Goal: Information Seeking & Learning: Learn about a topic

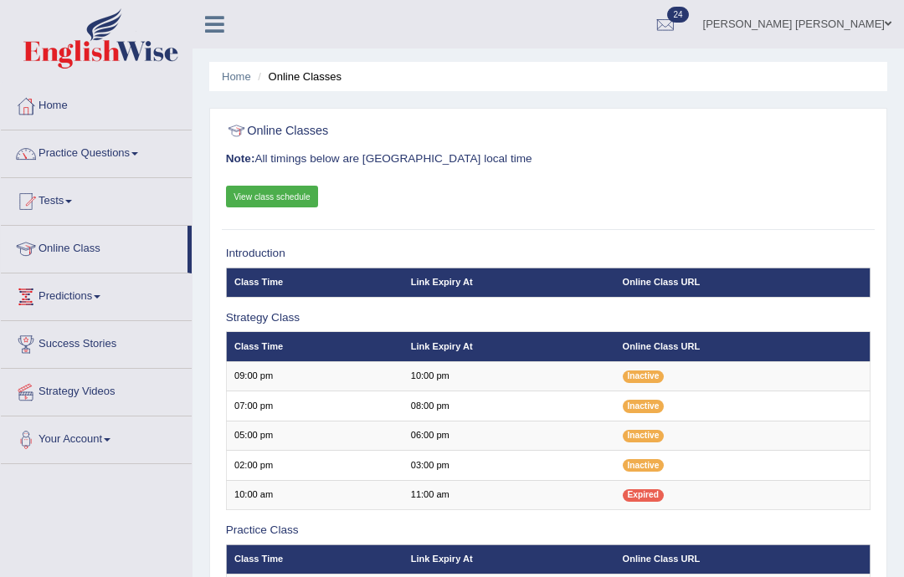
click at [58, 151] on link "Practice Questions" at bounding box center [96, 152] width 191 height 42
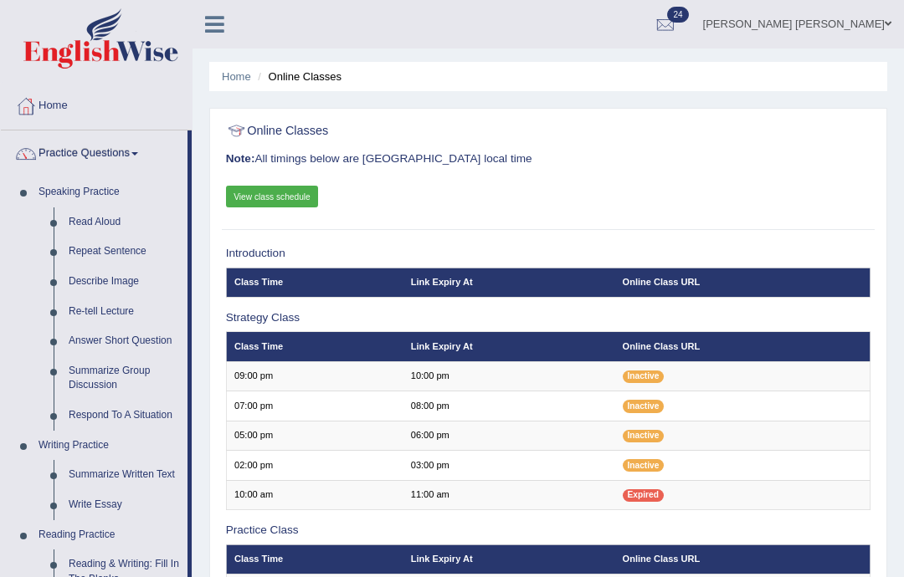
click at [83, 290] on div at bounding box center [452, 288] width 904 height 577
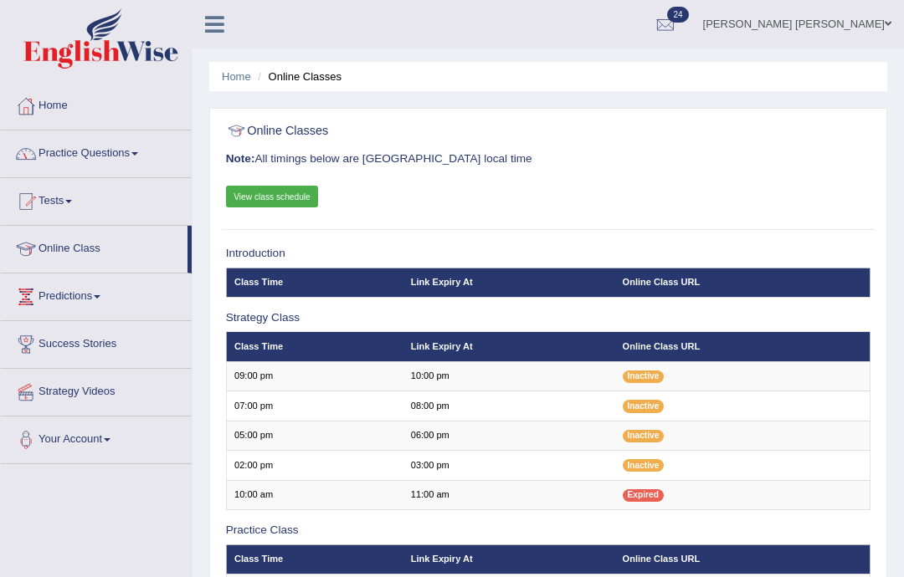
click at [46, 152] on link "Practice Questions" at bounding box center [96, 152] width 191 height 42
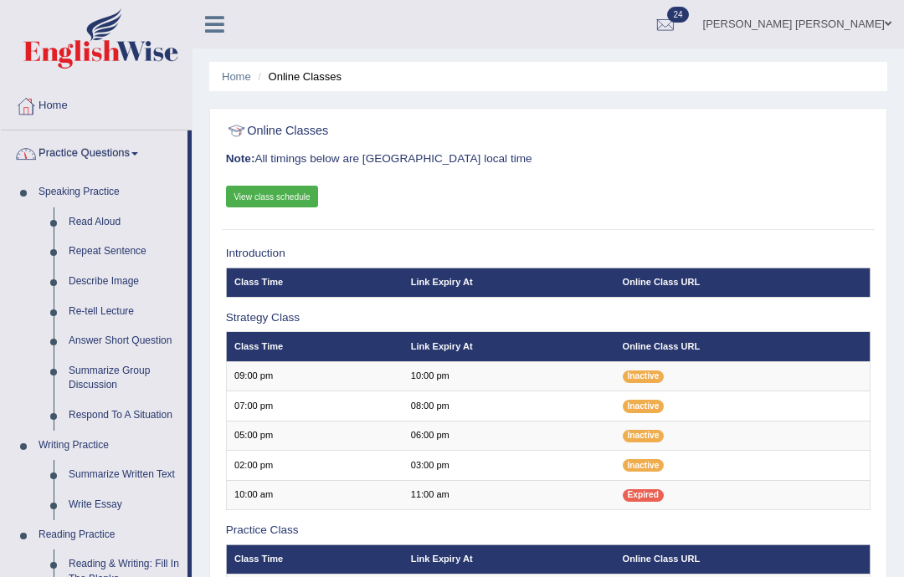
click at [88, 276] on div at bounding box center [452, 288] width 904 height 577
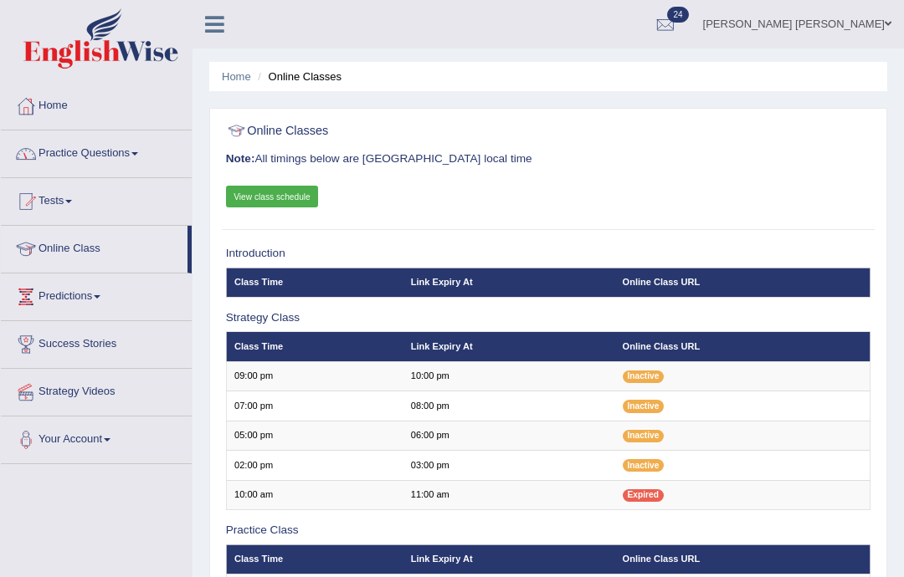
click at [34, 150] on div at bounding box center [25, 153] width 25 height 25
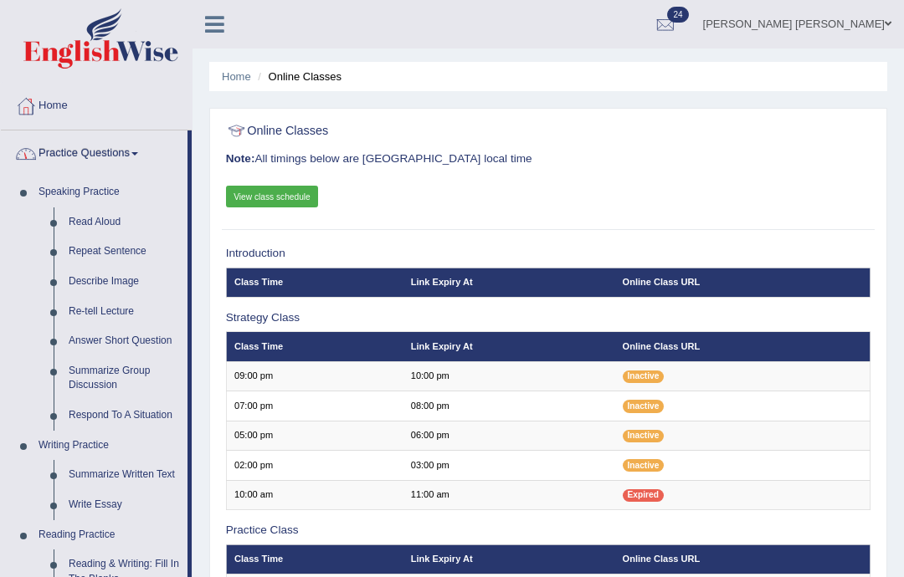
click at [122, 274] on div at bounding box center [452, 288] width 904 height 577
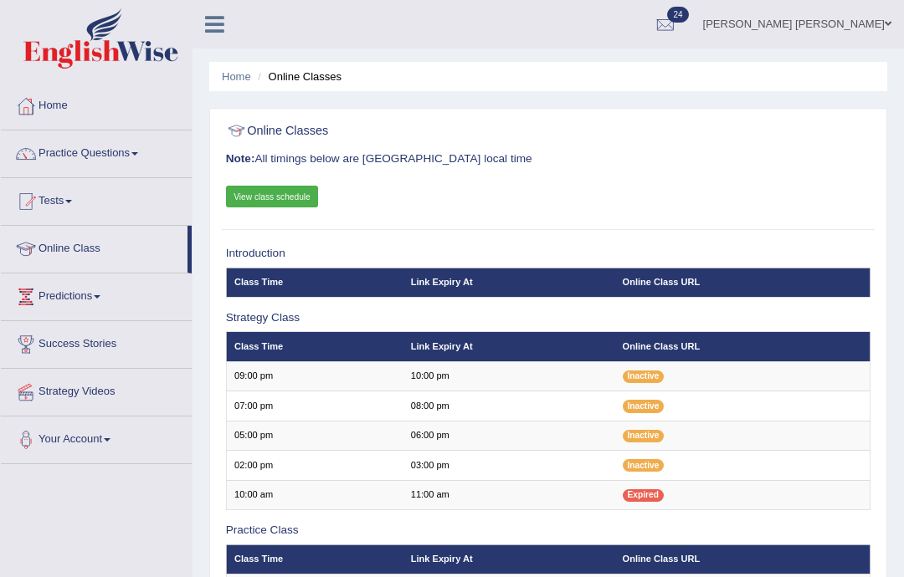
click at [116, 154] on link "Practice Questions" at bounding box center [96, 152] width 191 height 42
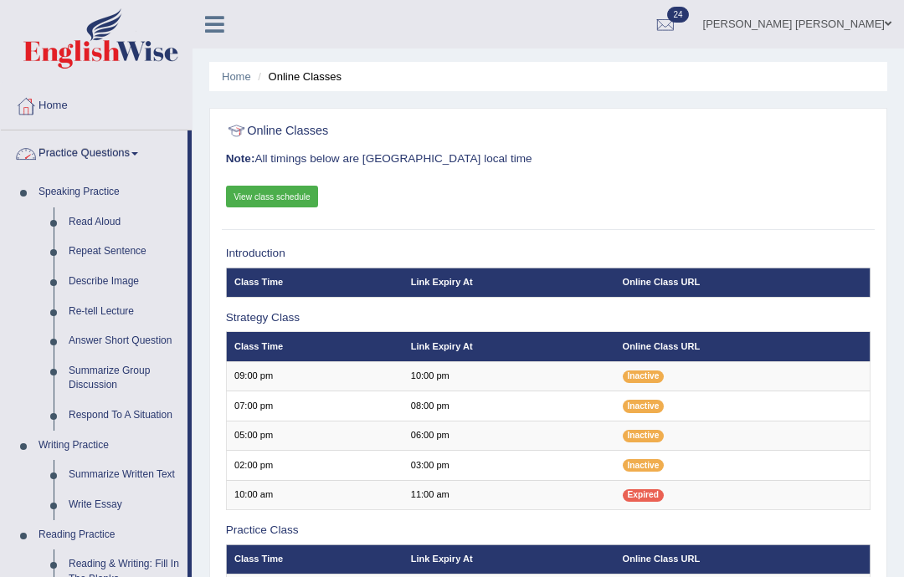
click at [121, 290] on div at bounding box center [452, 288] width 904 height 577
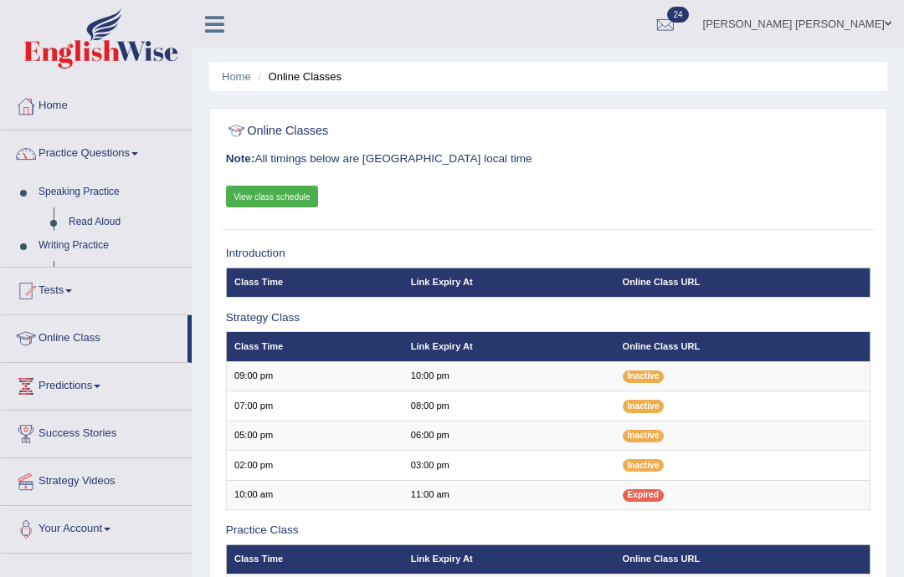
click at [132, 363] on link "Predictions" at bounding box center [96, 384] width 191 height 42
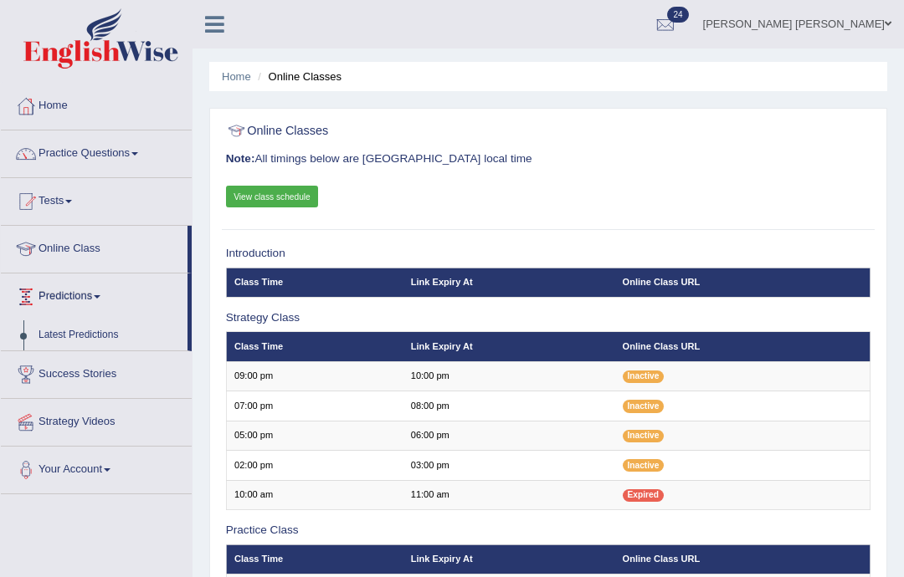
click at [136, 156] on div at bounding box center [452, 288] width 904 height 577
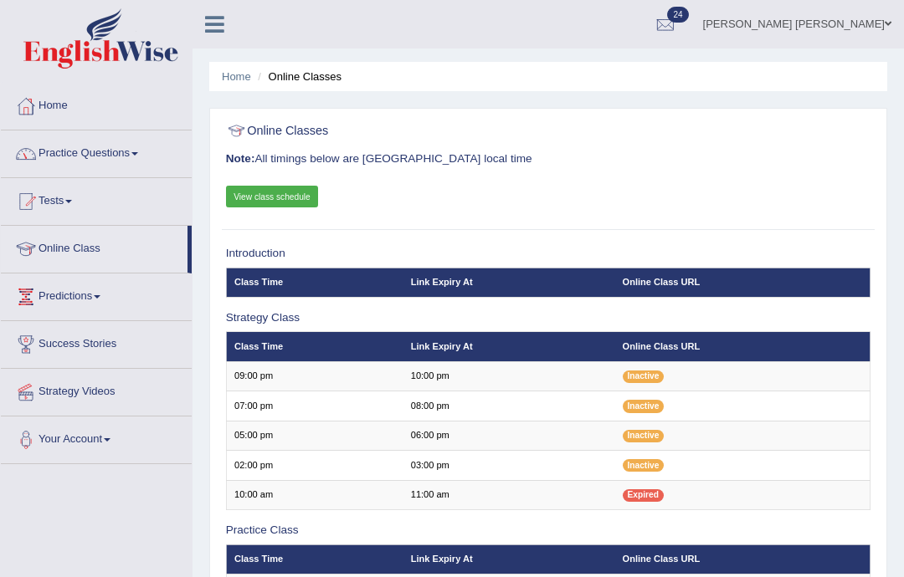
click at [138, 154] on span at bounding box center [134, 153] width 7 height 3
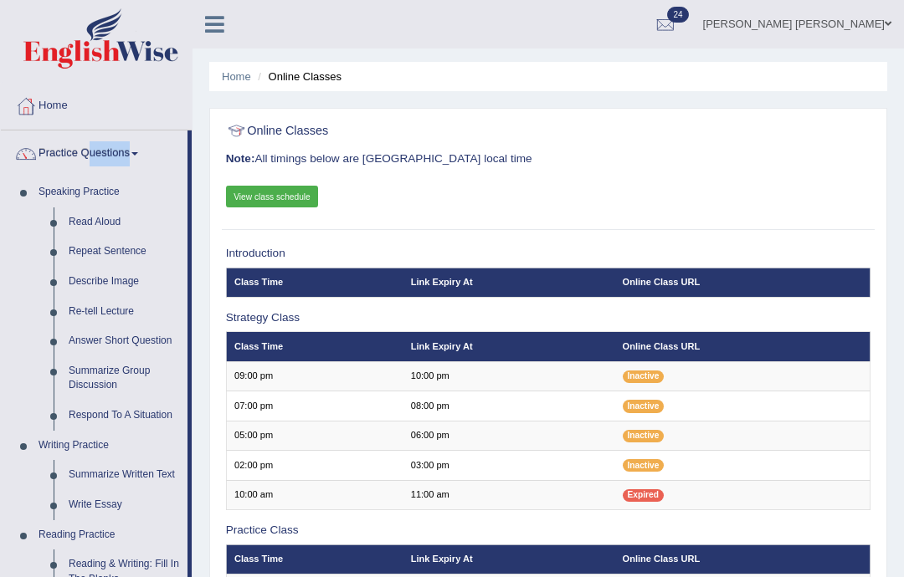
click at [124, 281] on div at bounding box center [452, 288] width 904 height 577
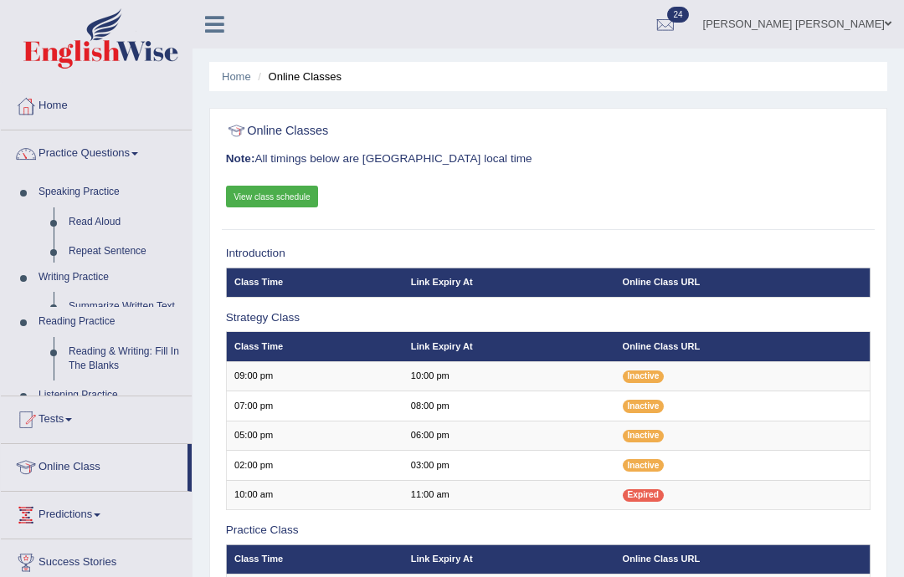
click at [127, 492] on link "Predictions" at bounding box center [96, 513] width 191 height 42
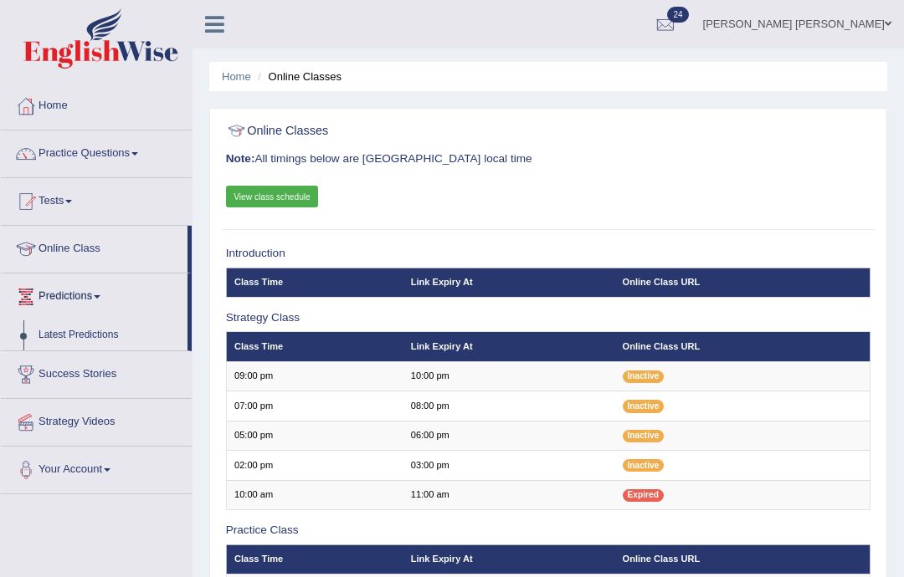
click at [131, 152] on div at bounding box center [452, 288] width 904 height 577
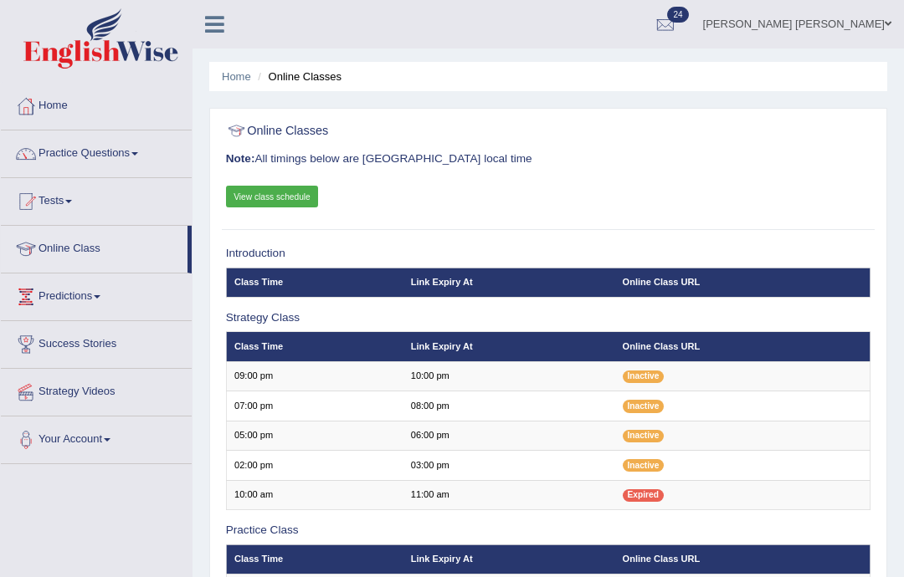
click at [72, 210] on link "Tests" at bounding box center [96, 199] width 191 height 42
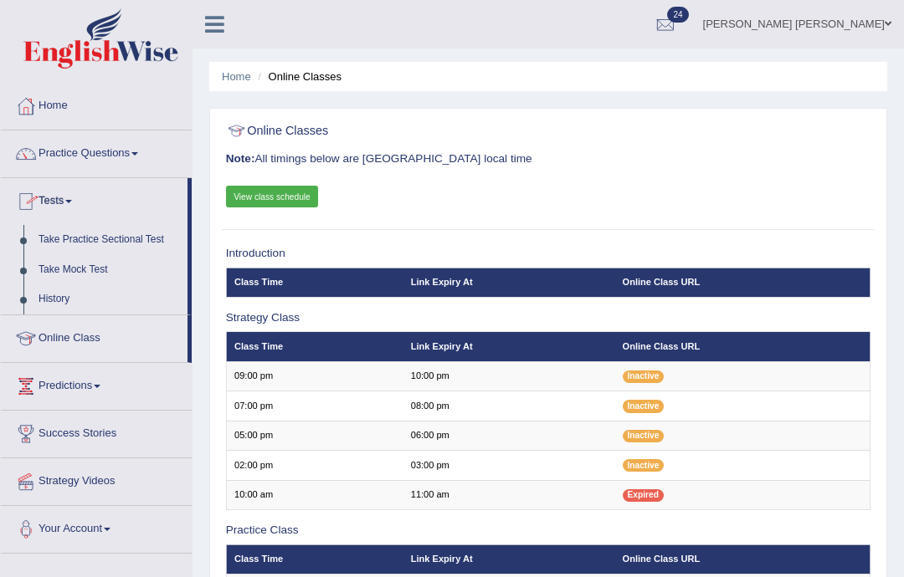
click at [61, 295] on div at bounding box center [452, 288] width 904 height 577
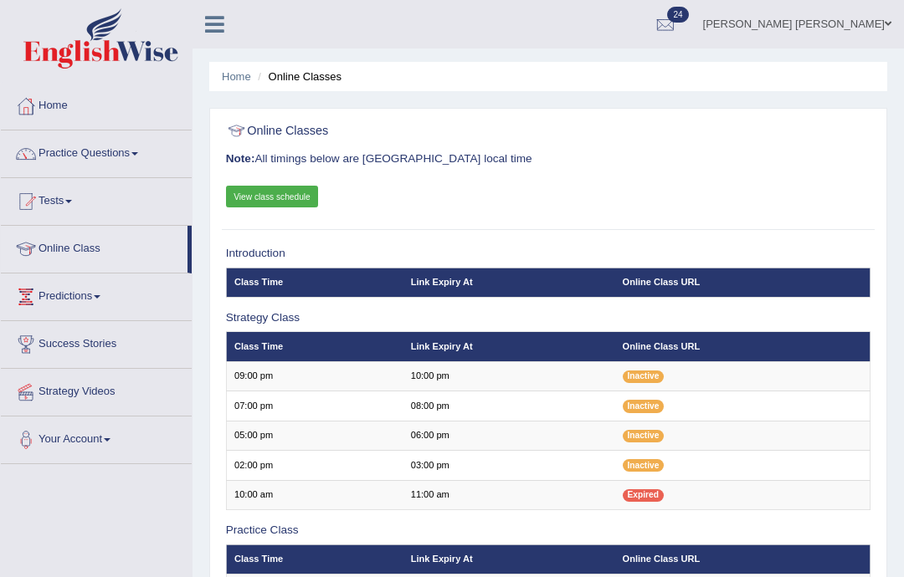
click at [154, 151] on link "Practice Questions" at bounding box center [96, 152] width 191 height 42
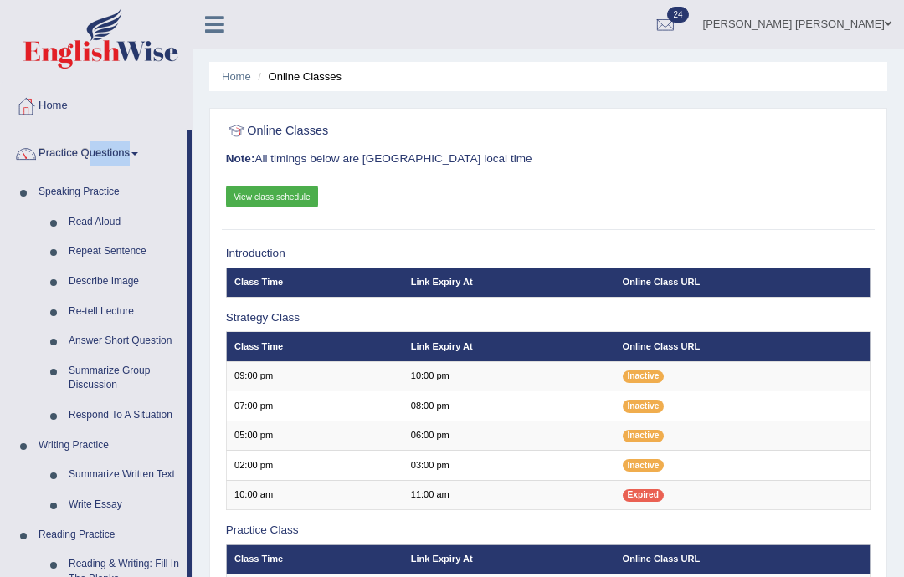
click at [123, 285] on div at bounding box center [452, 288] width 904 height 577
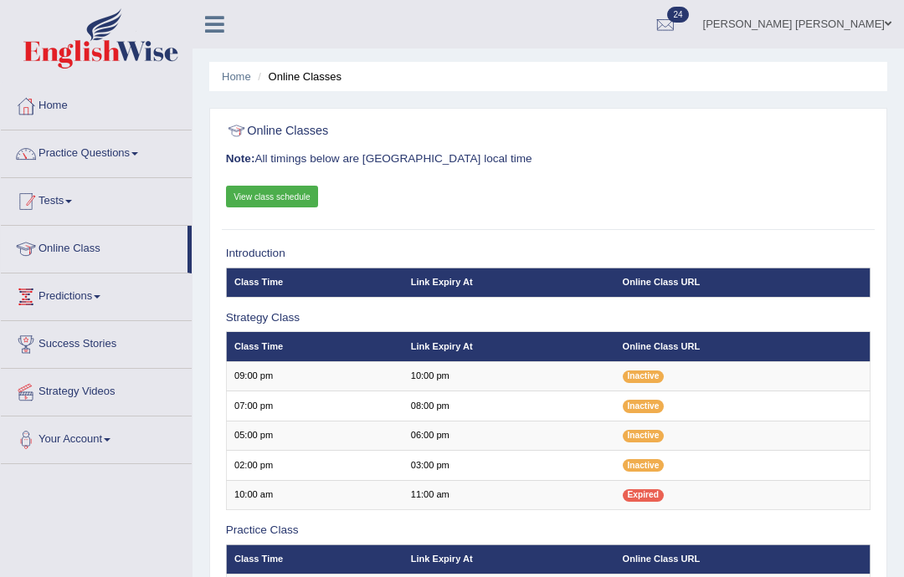
click at [133, 273] on li "Online Class" at bounding box center [96, 250] width 191 height 48
click at [61, 117] on link "Home" at bounding box center [96, 104] width 191 height 42
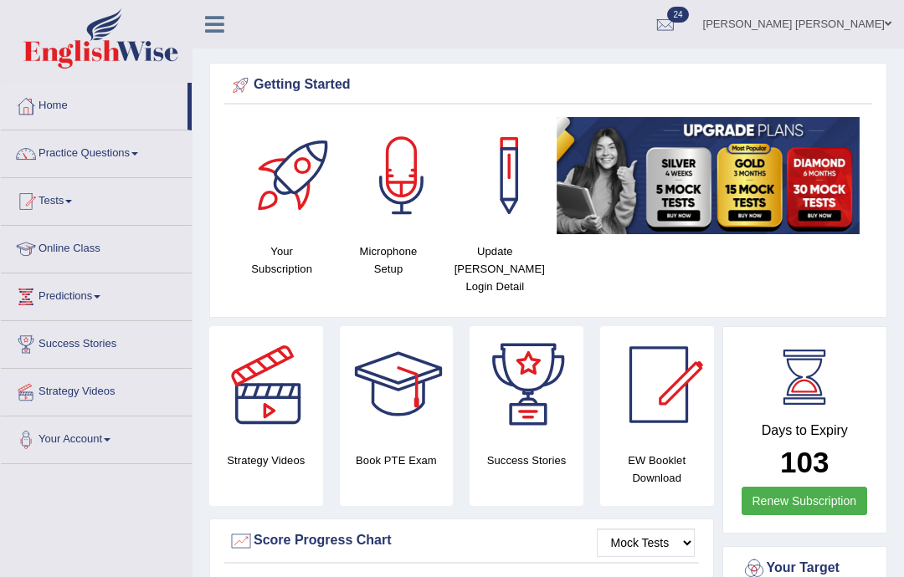
click at [203, 28] on link at bounding box center [214, 22] width 44 height 25
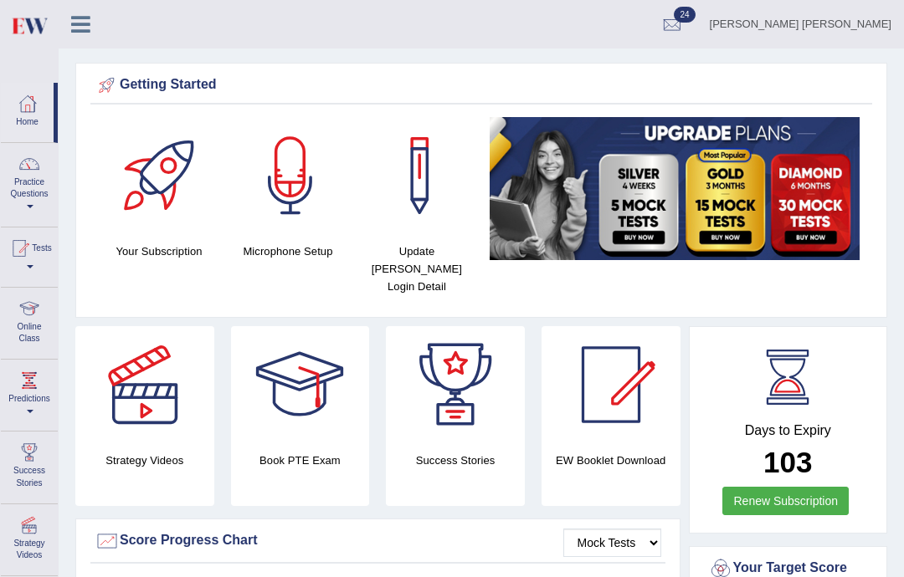
click at [28, 205] on span at bounding box center [30, 206] width 7 height 3
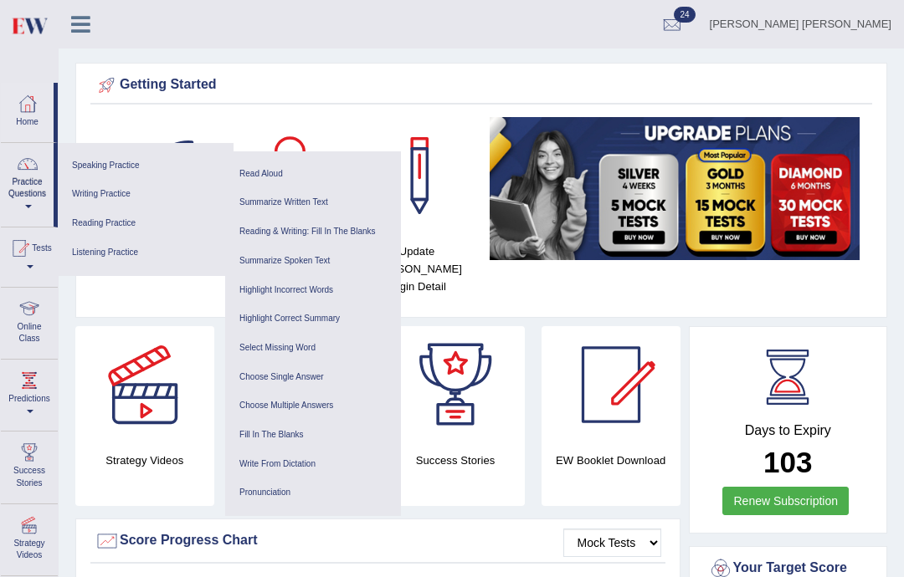
click at [92, 155] on link "Speaking Practice" at bounding box center [145, 165] width 159 height 29
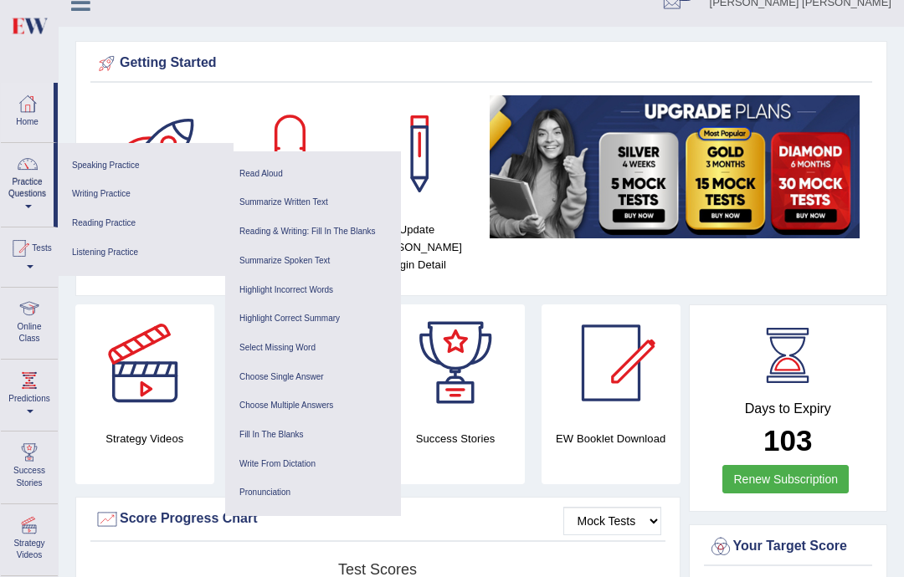
scroll to position [33, 0]
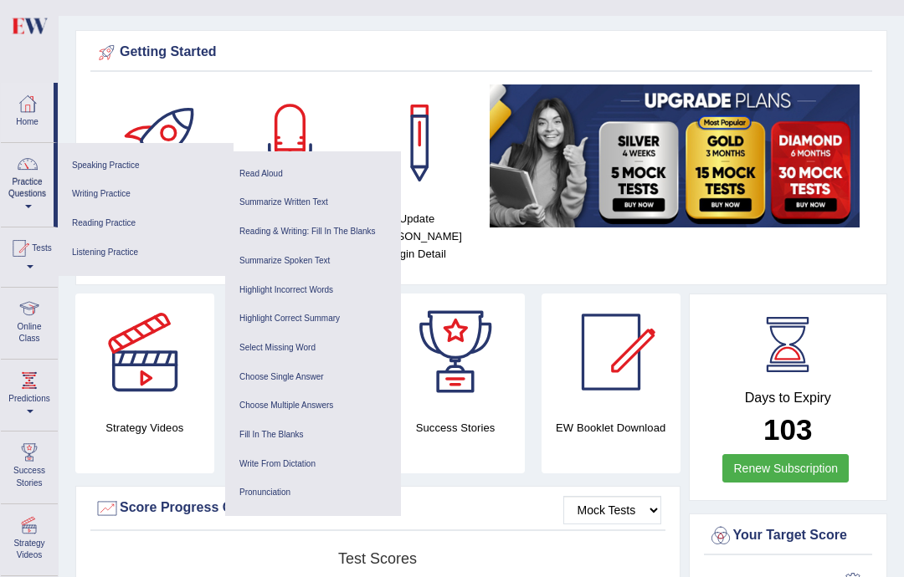
click at [98, 161] on link "Speaking Practice" at bounding box center [145, 165] width 159 height 29
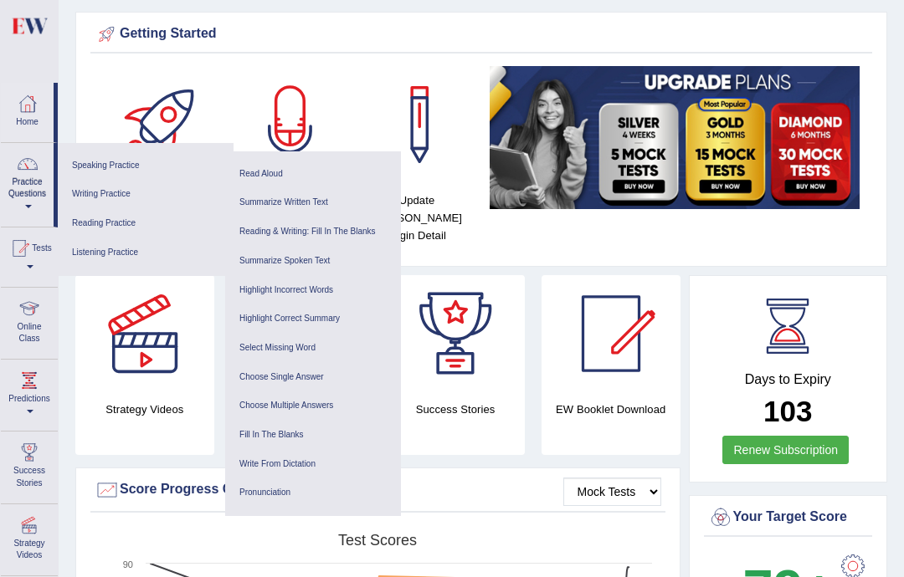
scroll to position [82, 0]
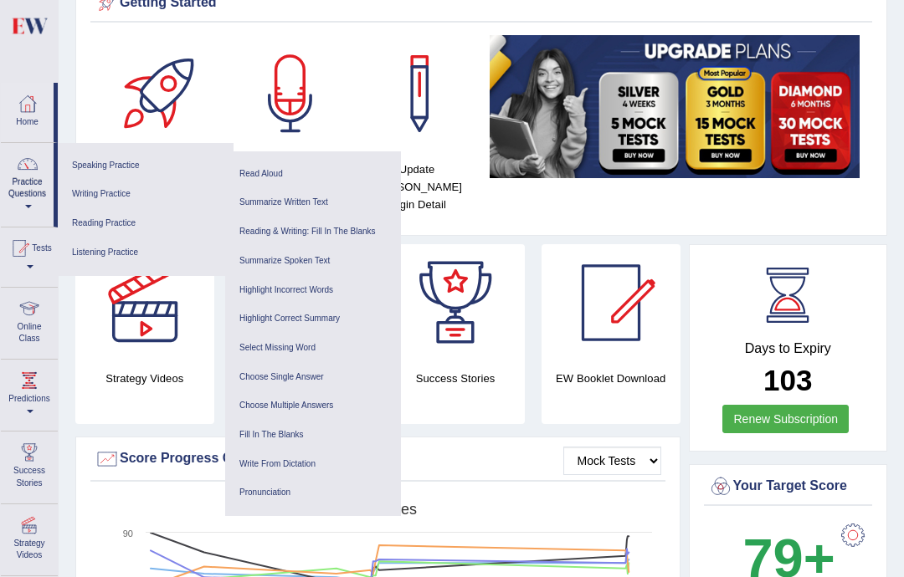
click at [281, 172] on link "Read Aloud" at bounding box center [312, 174] width 159 height 29
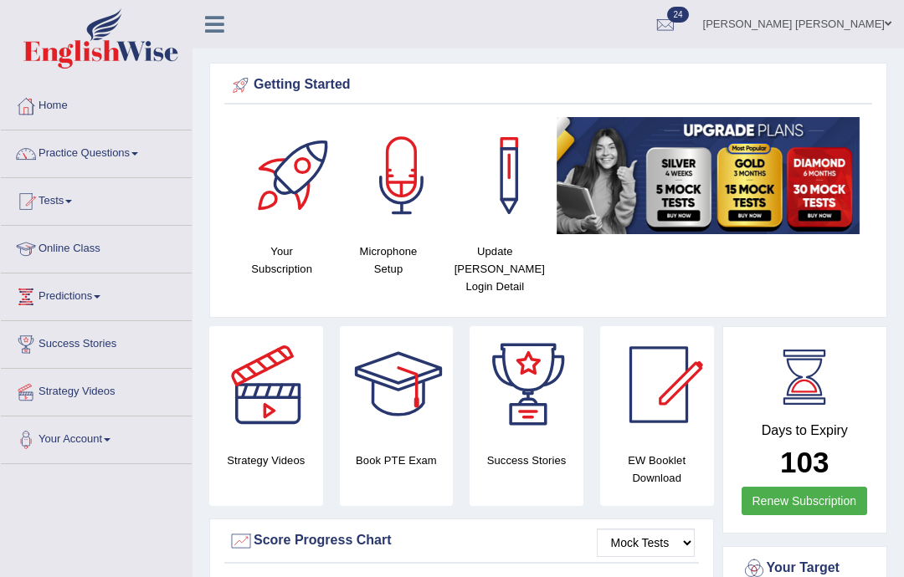
click at [889, 11] on link "[PERSON_NAME] [PERSON_NAME]" at bounding box center [796, 22] width 213 height 44
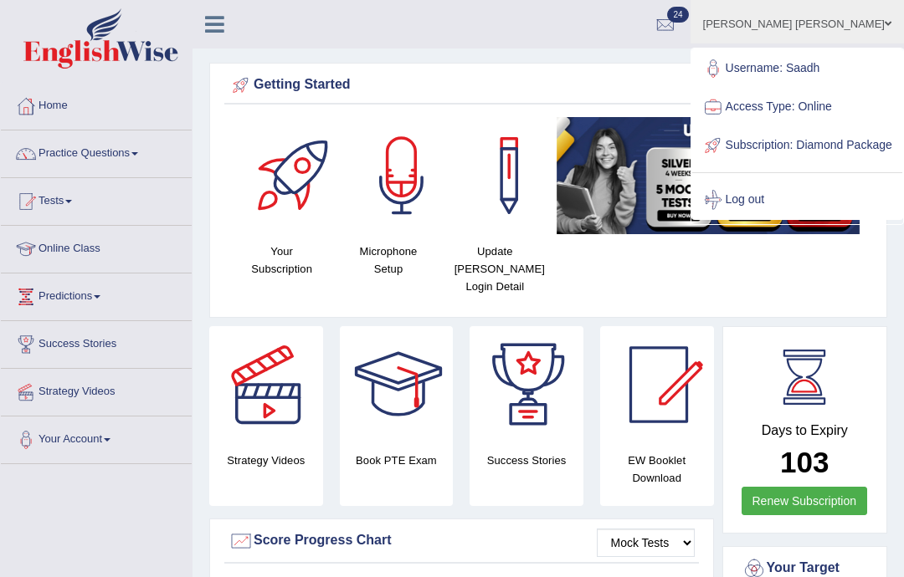
click at [69, 152] on link "Practice Questions" at bounding box center [96, 152] width 191 height 42
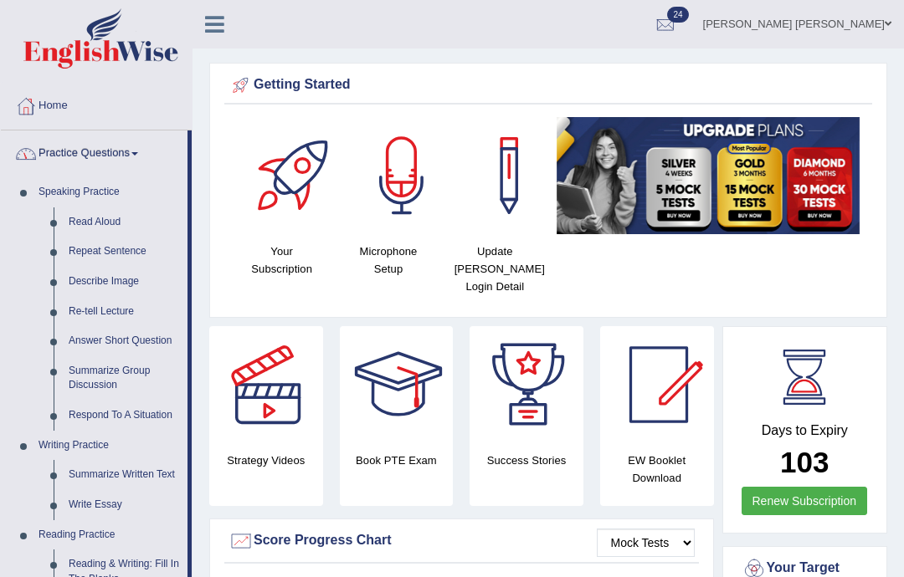
click at [85, 223] on div at bounding box center [452, 288] width 904 height 577
